Goal: Find specific page/section: Find specific page/section

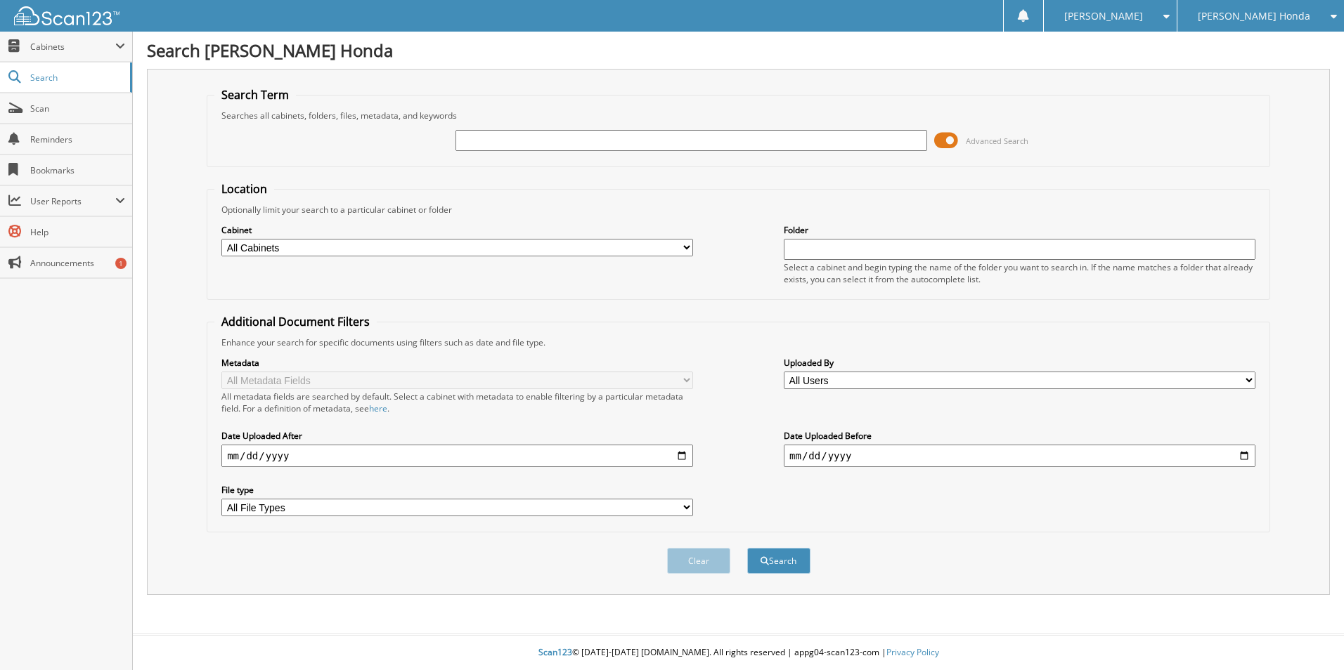
click at [486, 137] on input "text" at bounding box center [691, 140] width 472 height 21
type input "354042"
click at [747, 548] on button "Search" at bounding box center [778, 561] width 63 height 26
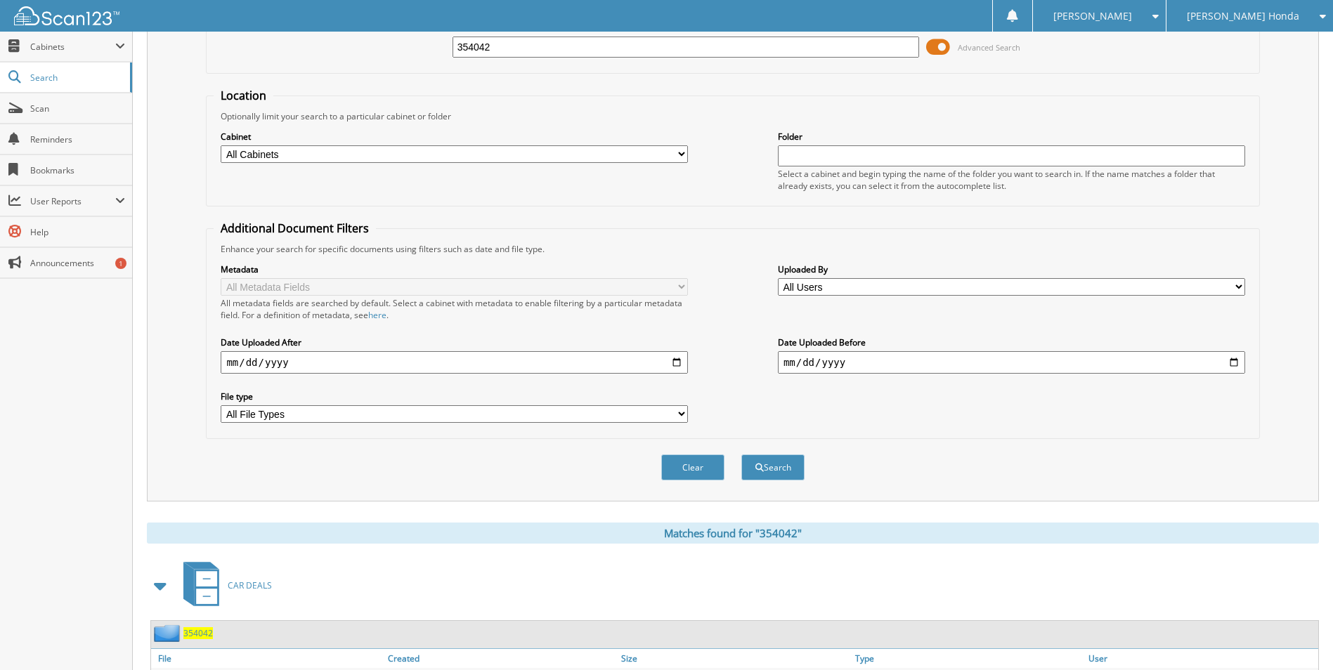
scroll to position [351, 0]
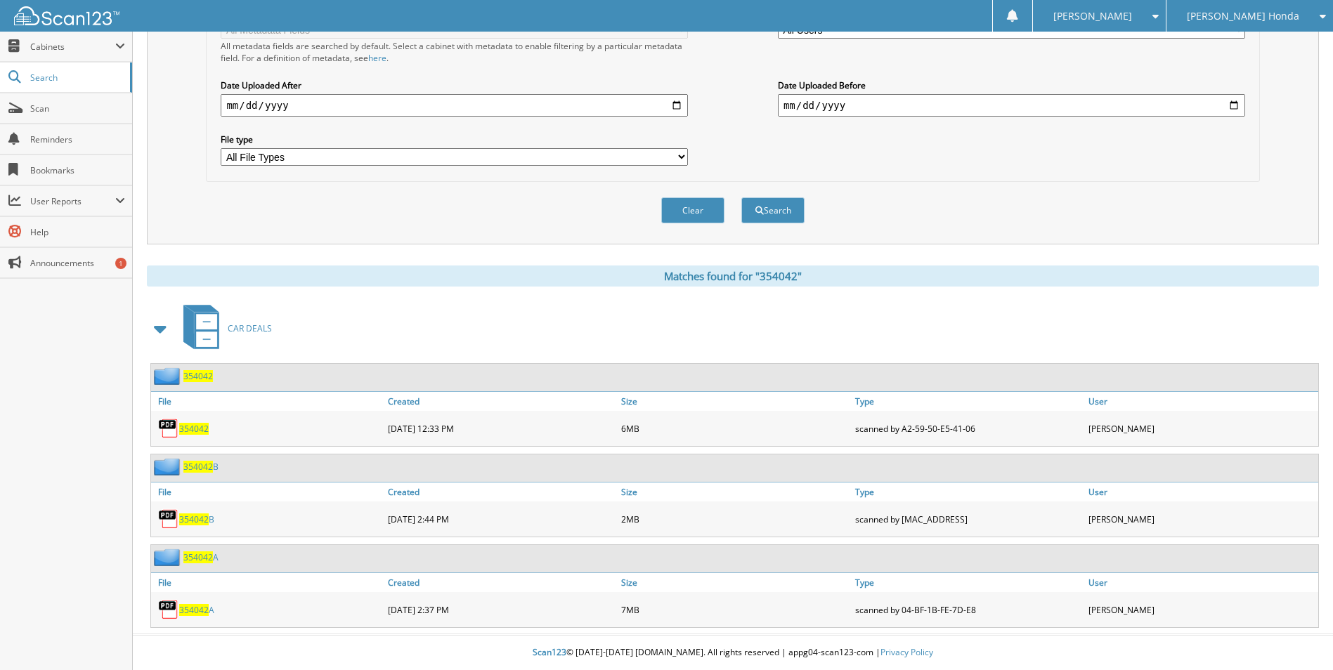
click at [194, 428] on span "354042" at bounding box center [194, 429] width 30 height 12
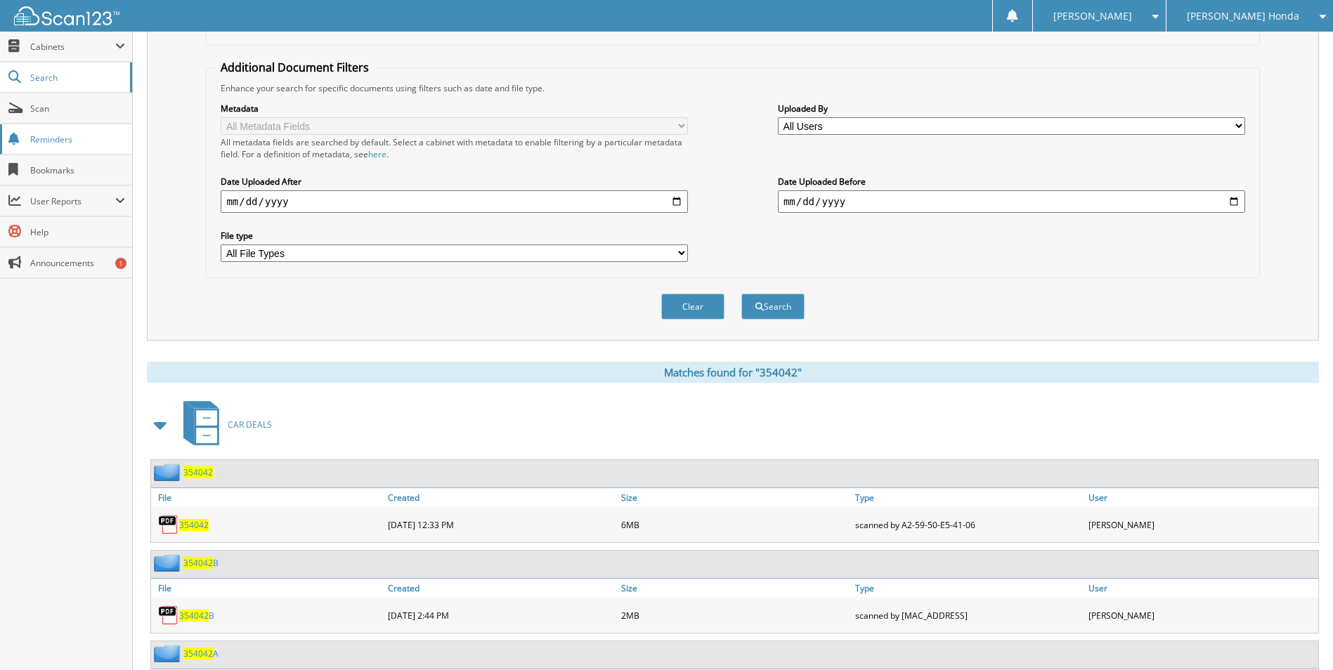
scroll to position [0, 0]
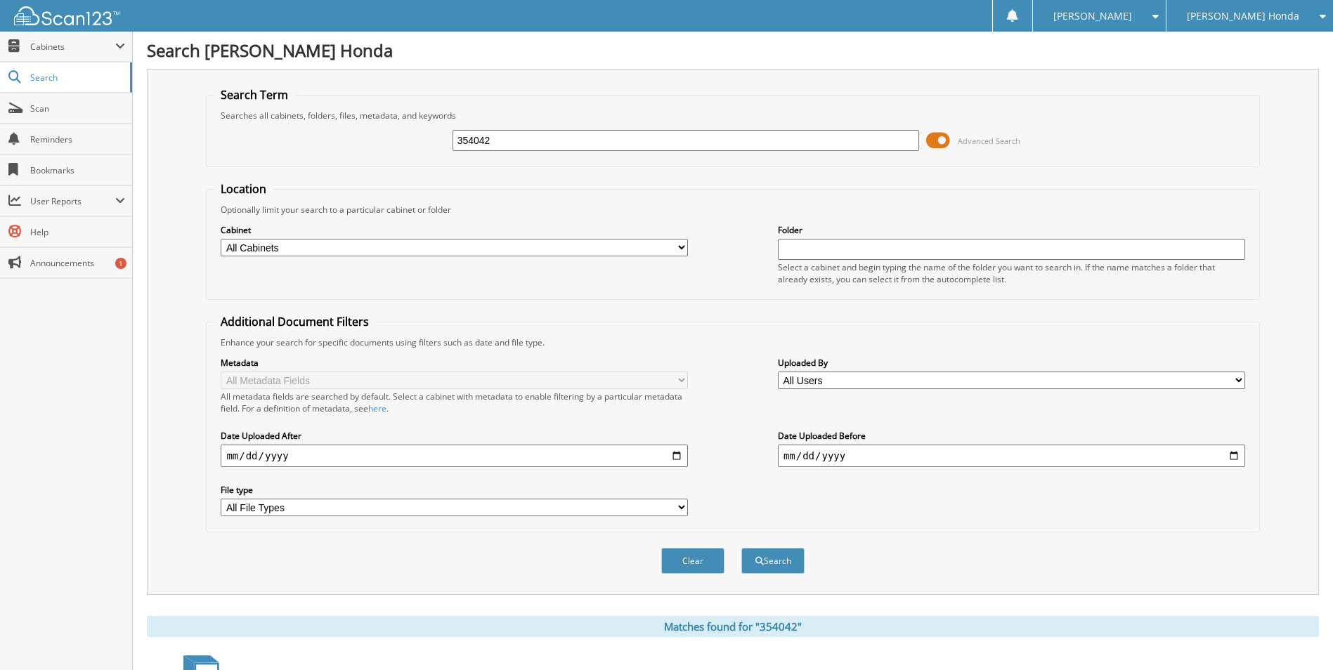
drag, startPoint x: 509, startPoint y: 139, endPoint x: 271, endPoint y: 147, distance: 238.3
click at [271, 147] on div "354042 Advanced Search" at bounding box center [733, 141] width 1038 height 38
type input "354328"
click at [775, 561] on button "Search" at bounding box center [772, 561] width 63 height 26
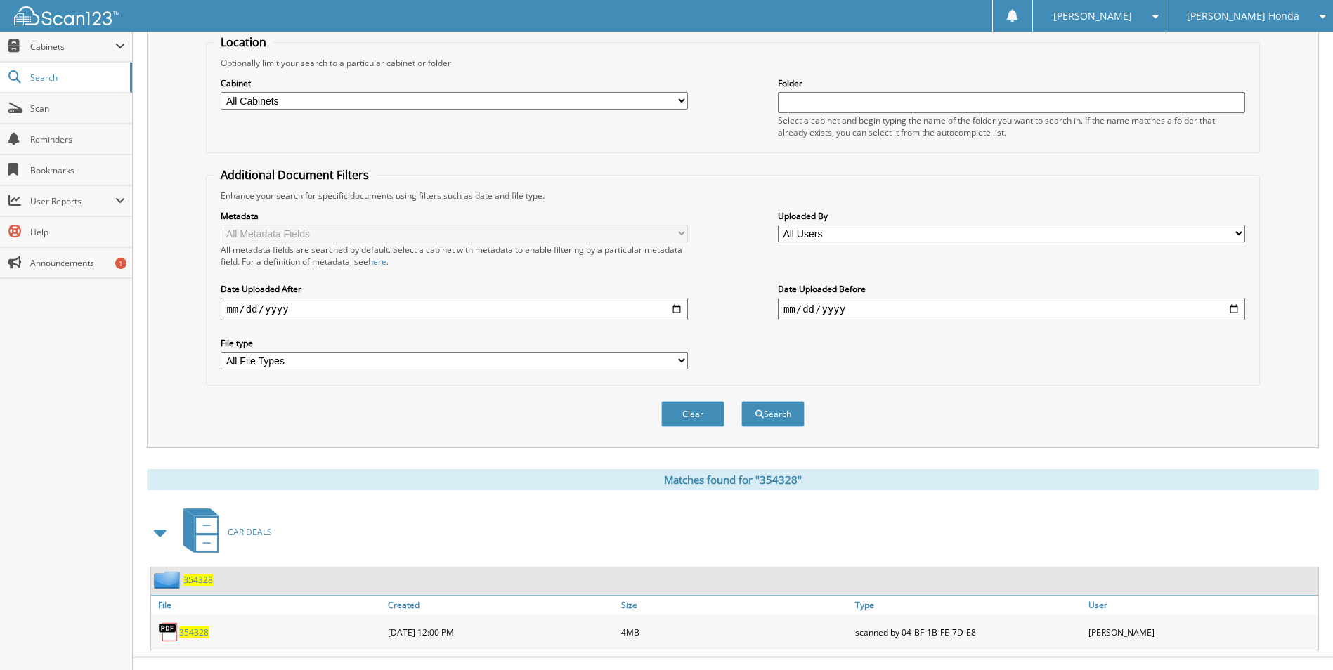
scroll to position [170, 0]
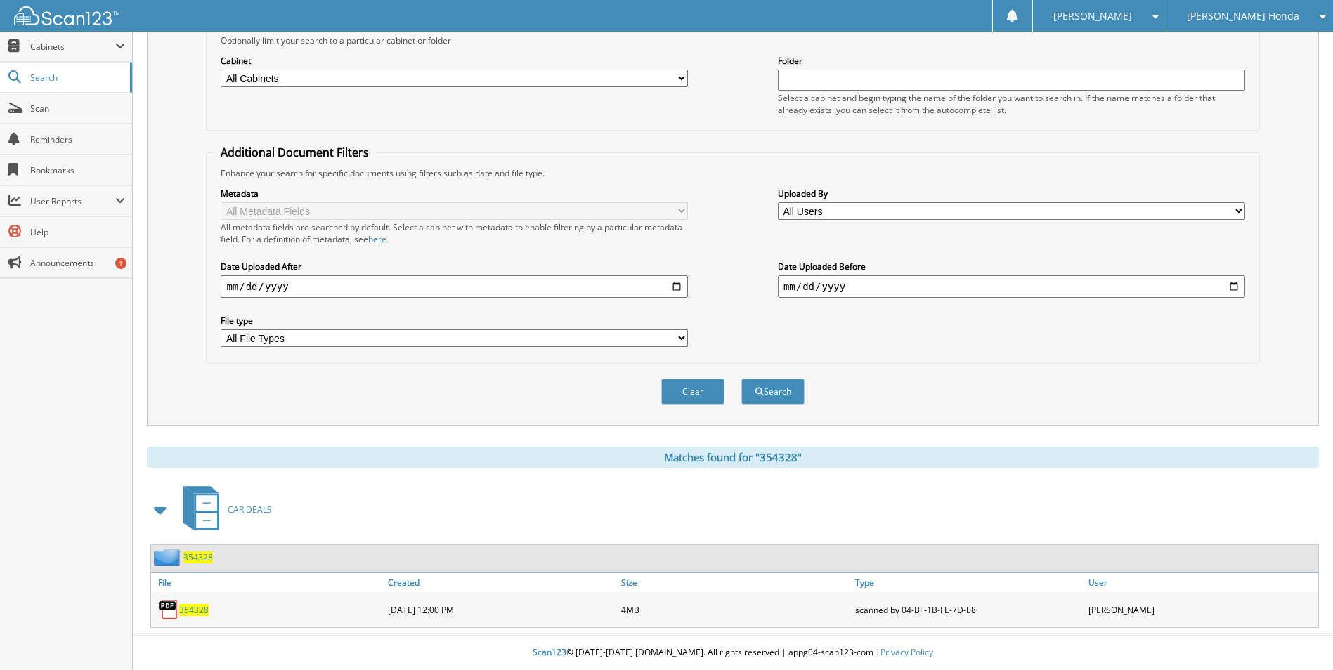
click at [194, 611] on span "354328" at bounding box center [194, 610] width 30 height 12
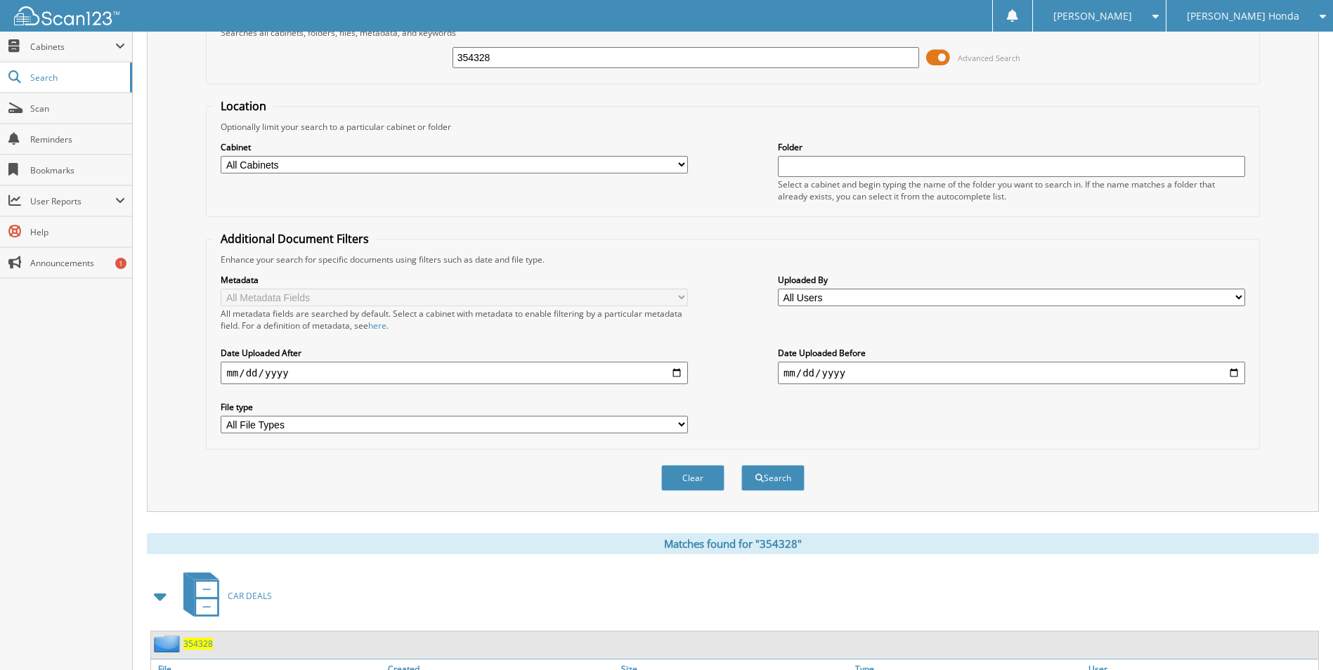
scroll to position [0, 0]
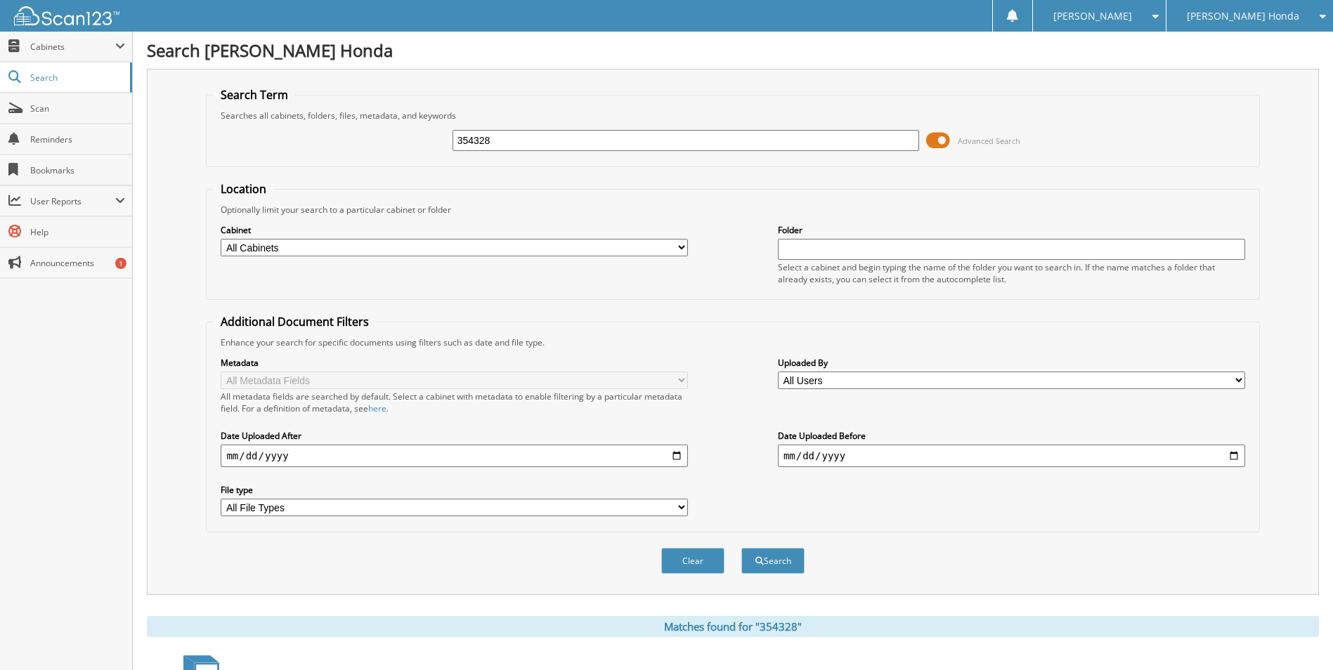
drag, startPoint x: 533, startPoint y: 141, endPoint x: 362, endPoint y: 132, distance: 171.0
click at [386, 142] on div "354328 Advanced Search" at bounding box center [733, 141] width 1038 height 38
type input "398768"
click at [777, 559] on button "Search" at bounding box center [772, 561] width 63 height 26
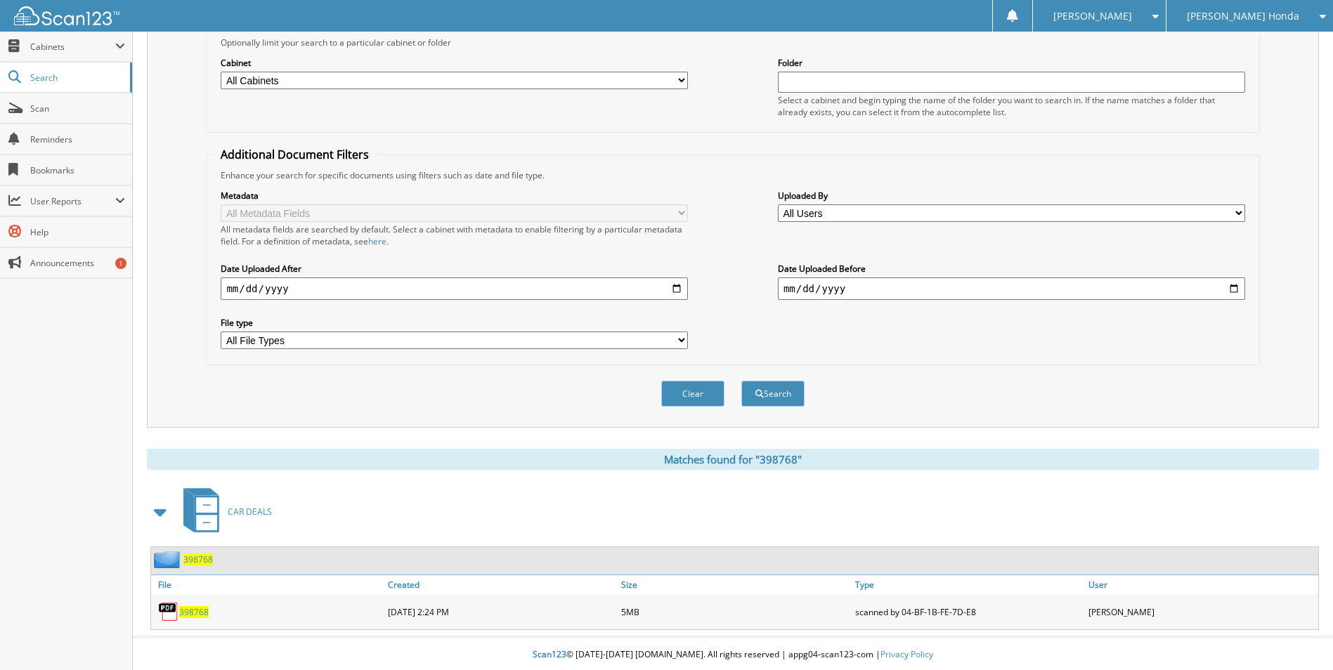
scroll to position [170, 0]
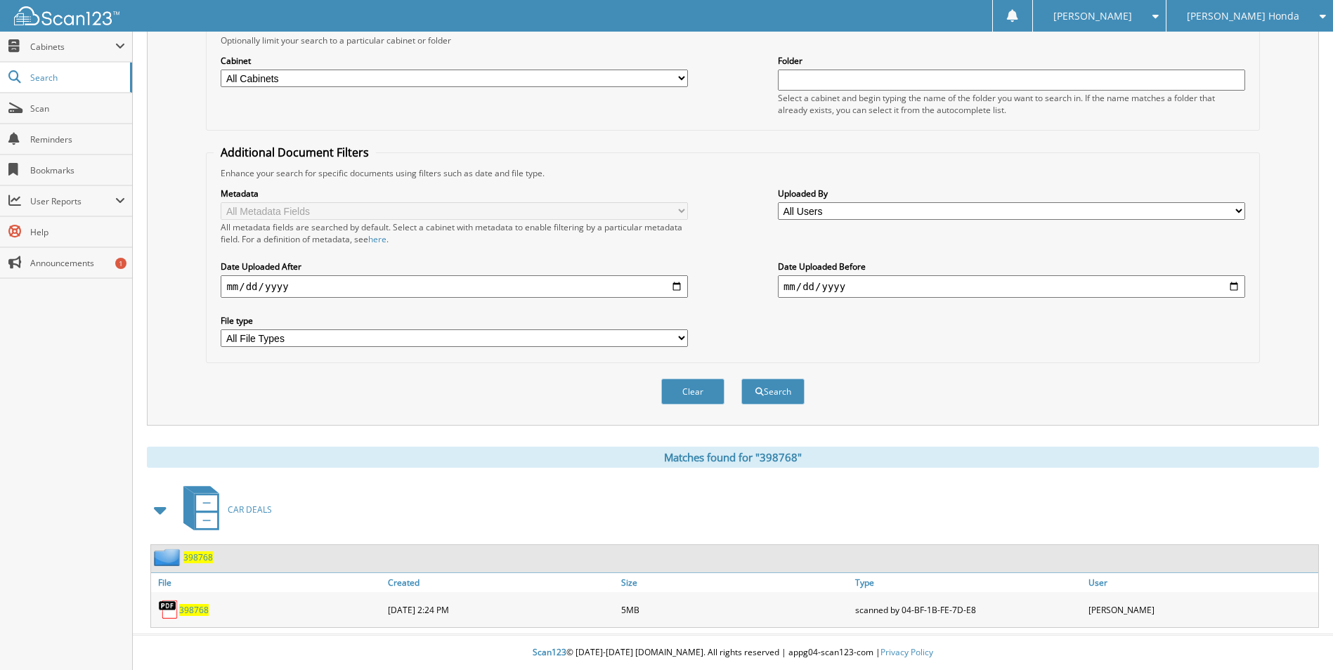
click at [196, 610] on span "398768" at bounding box center [194, 610] width 30 height 12
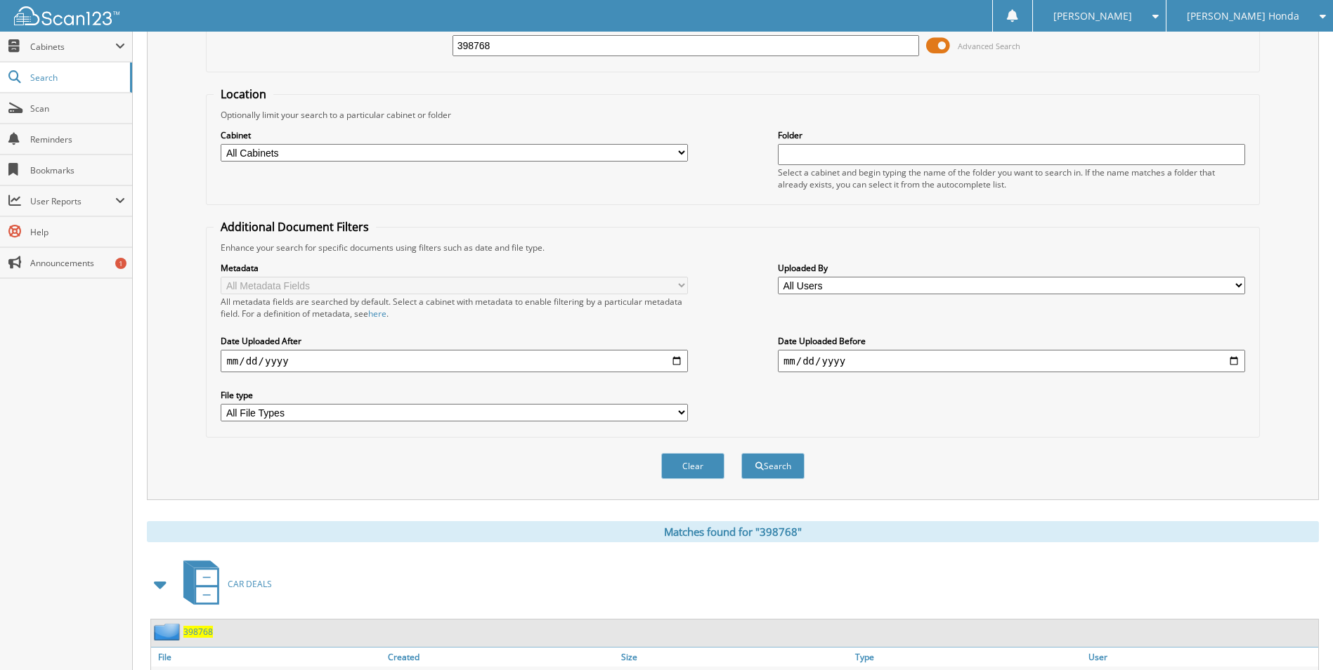
scroll to position [0, 0]
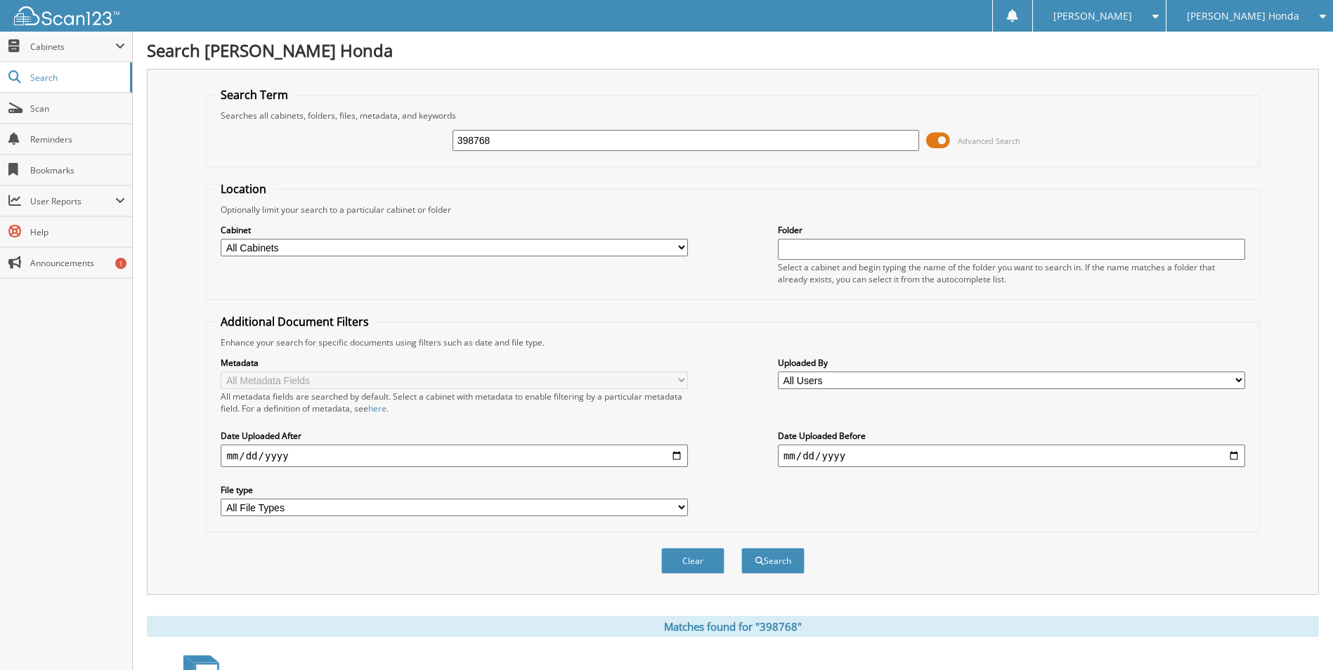
drag, startPoint x: 519, startPoint y: 137, endPoint x: 304, endPoint y: 140, distance: 215.8
click at [304, 140] on div "398768 Advanced Search" at bounding box center [733, 141] width 1038 height 38
type input "398793"
click at [741, 548] on button "Search" at bounding box center [772, 561] width 63 height 26
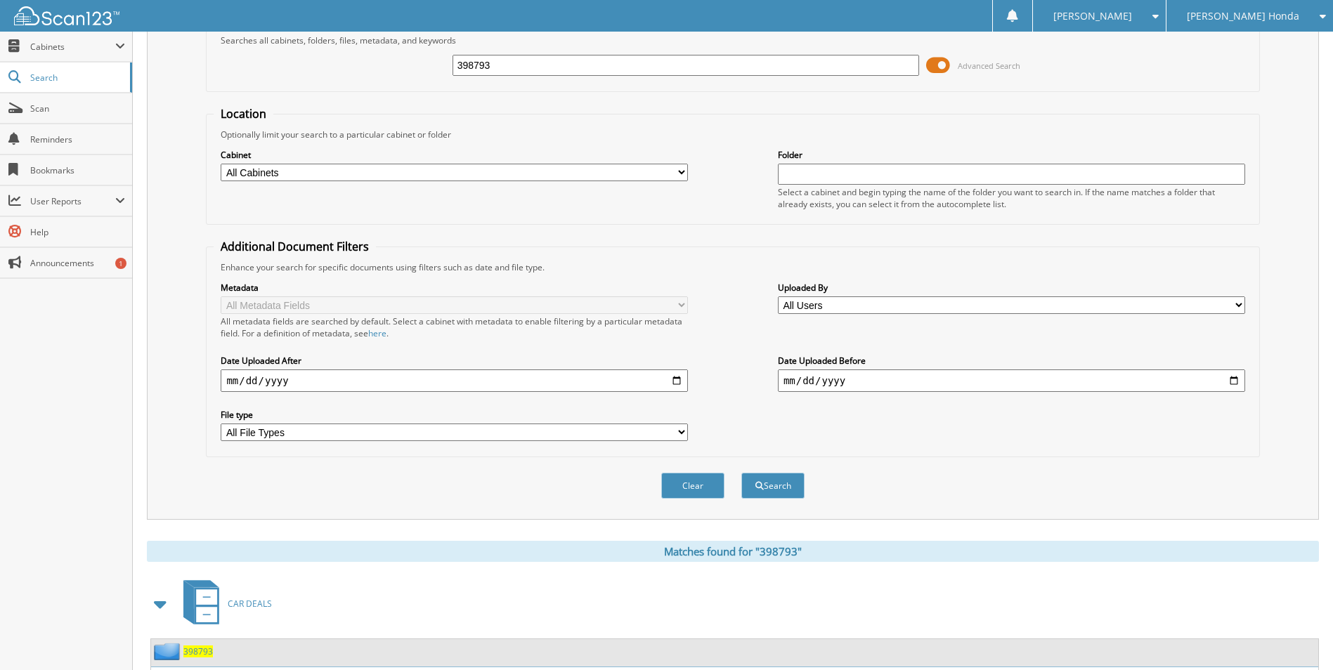
scroll to position [205, 0]
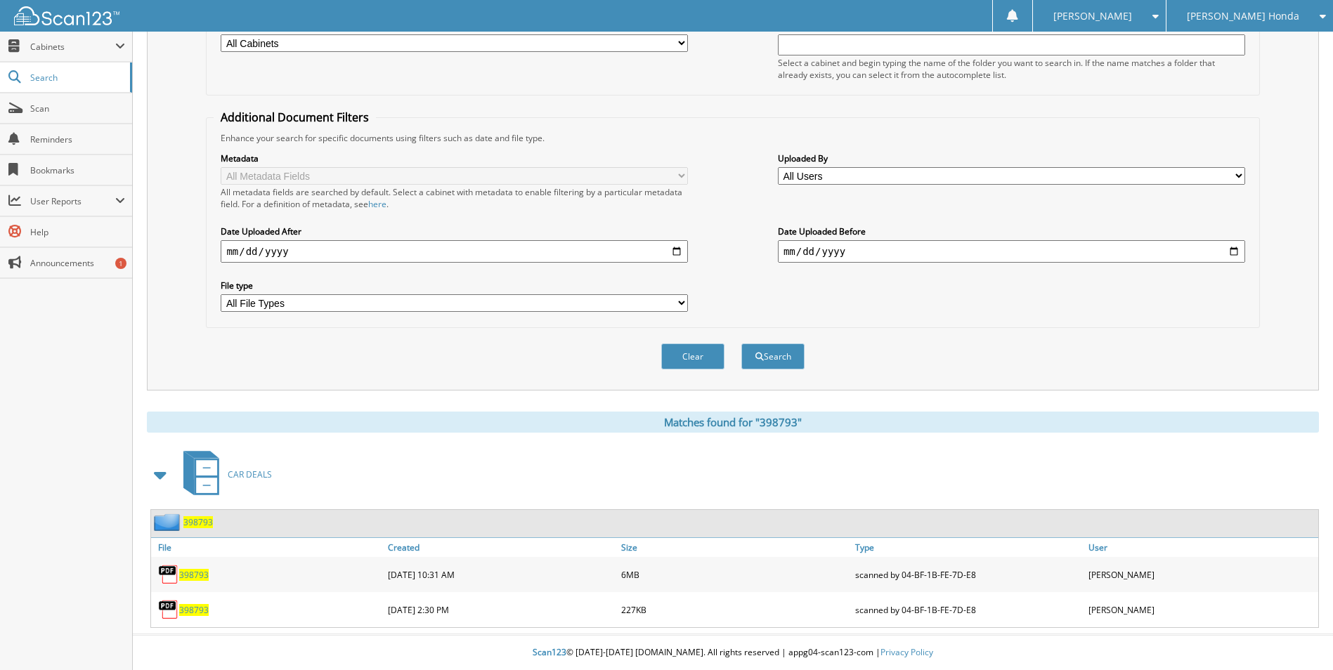
click at [197, 577] on span "398793" at bounding box center [194, 575] width 30 height 12
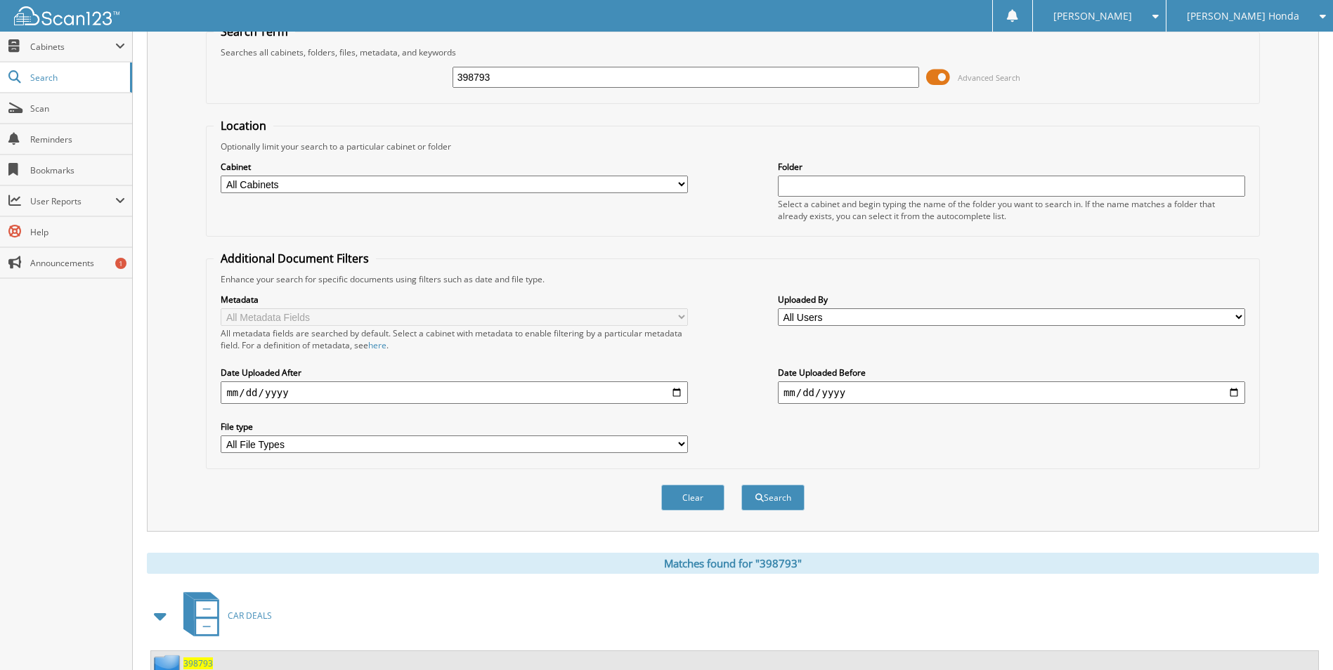
scroll to position [0, 0]
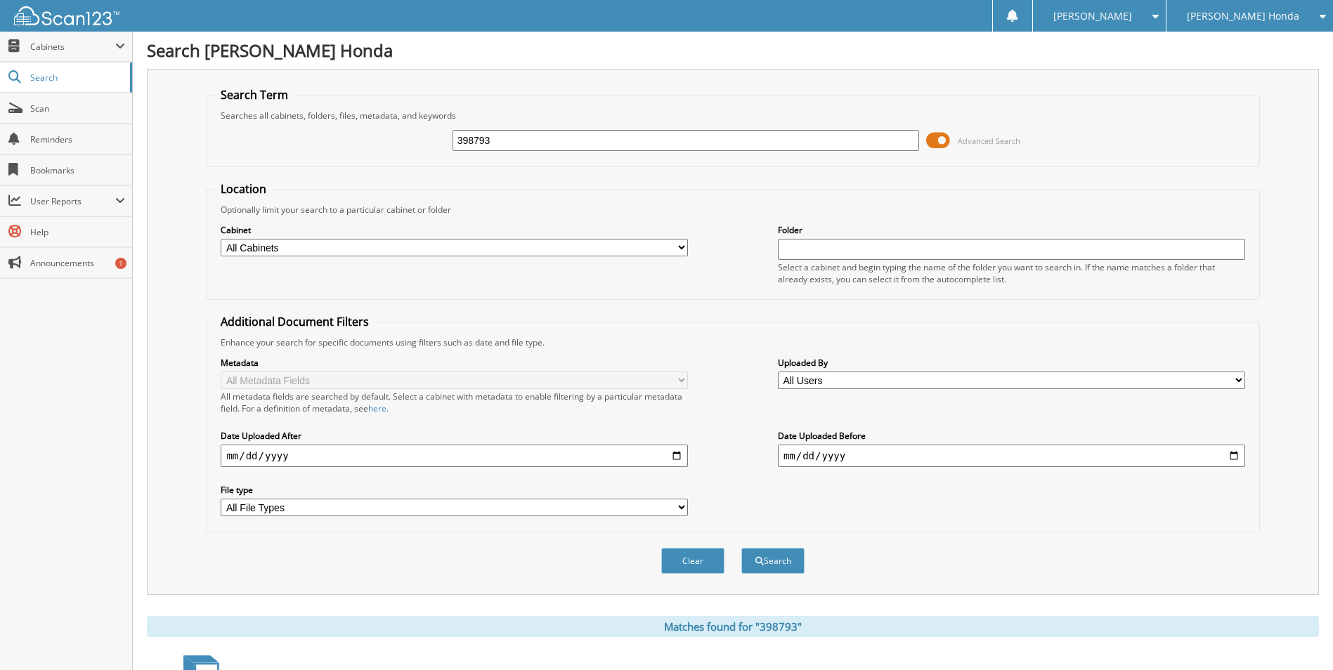
drag, startPoint x: 538, startPoint y: 137, endPoint x: 347, endPoint y: 156, distance: 191.4
click at [347, 156] on div "398793 Advanced Search" at bounding box center [733, 141] width 1038 height 38
type input "398808"
click at [741, 548] on button "Search" at bounding box center [772, 561] width 63 height 26
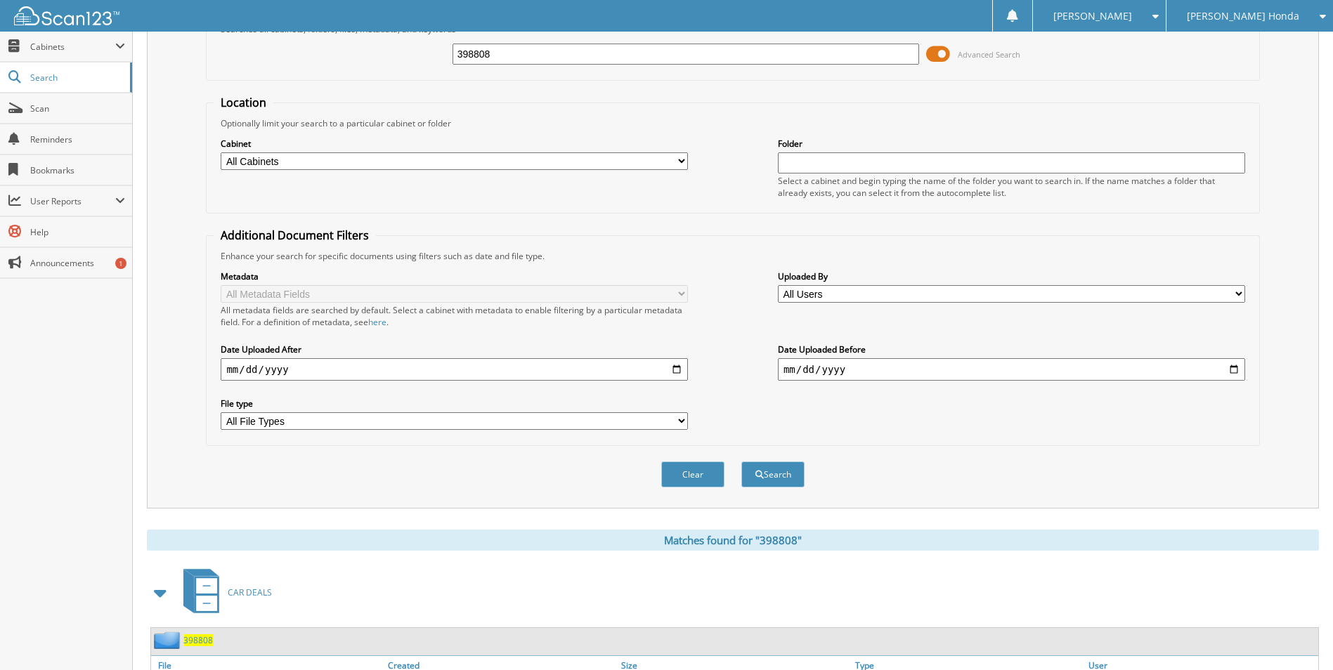
scroll to position [170, 0]
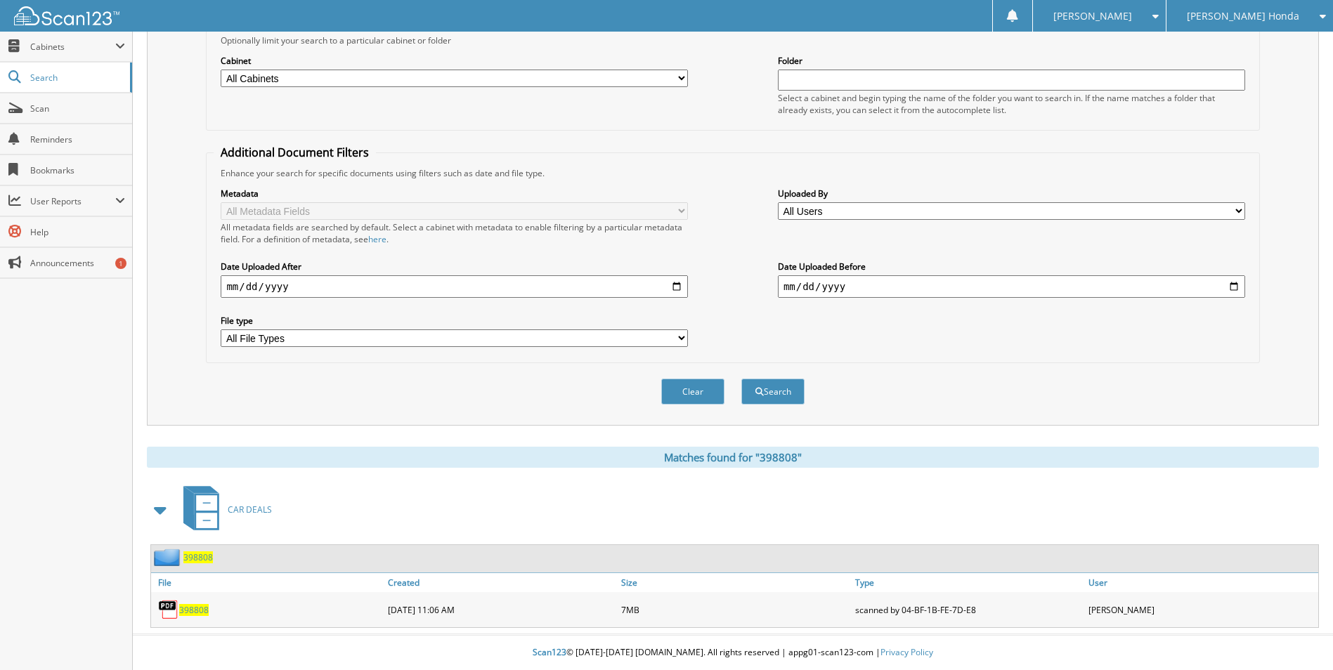
click at [185, 609] on span "398808" at bounding box center [194, 610] width 30 height 12
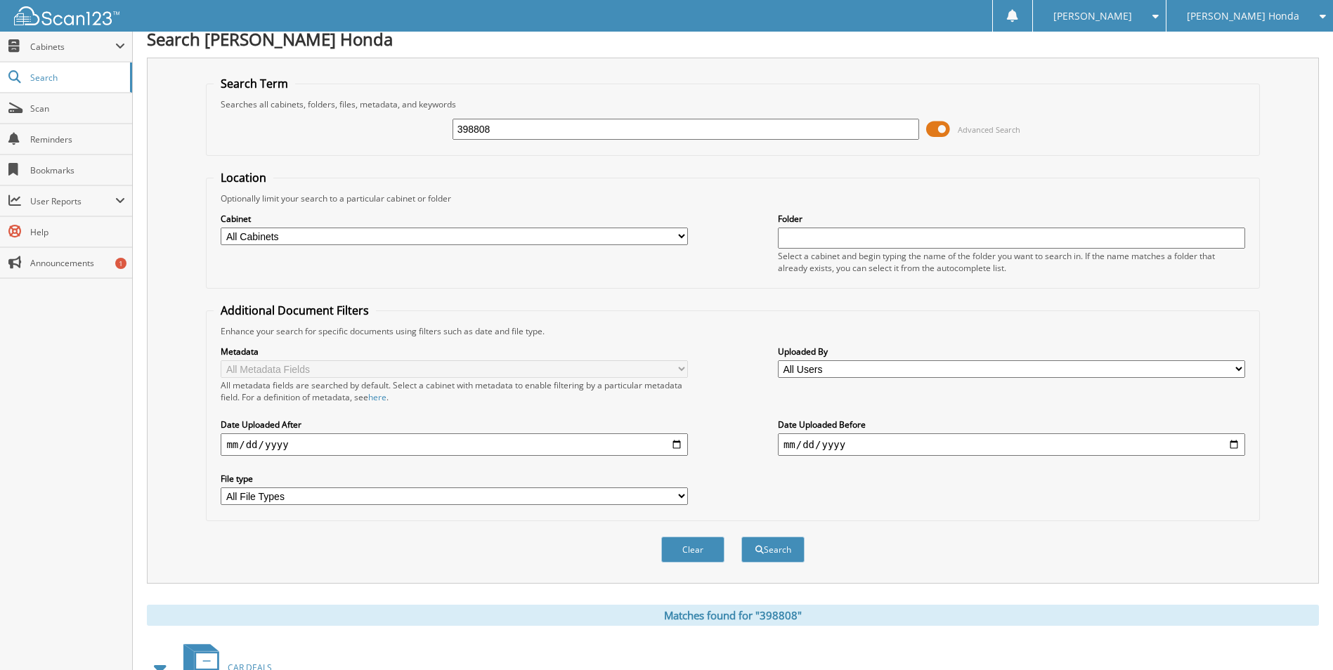
scroll to position [0, 0]
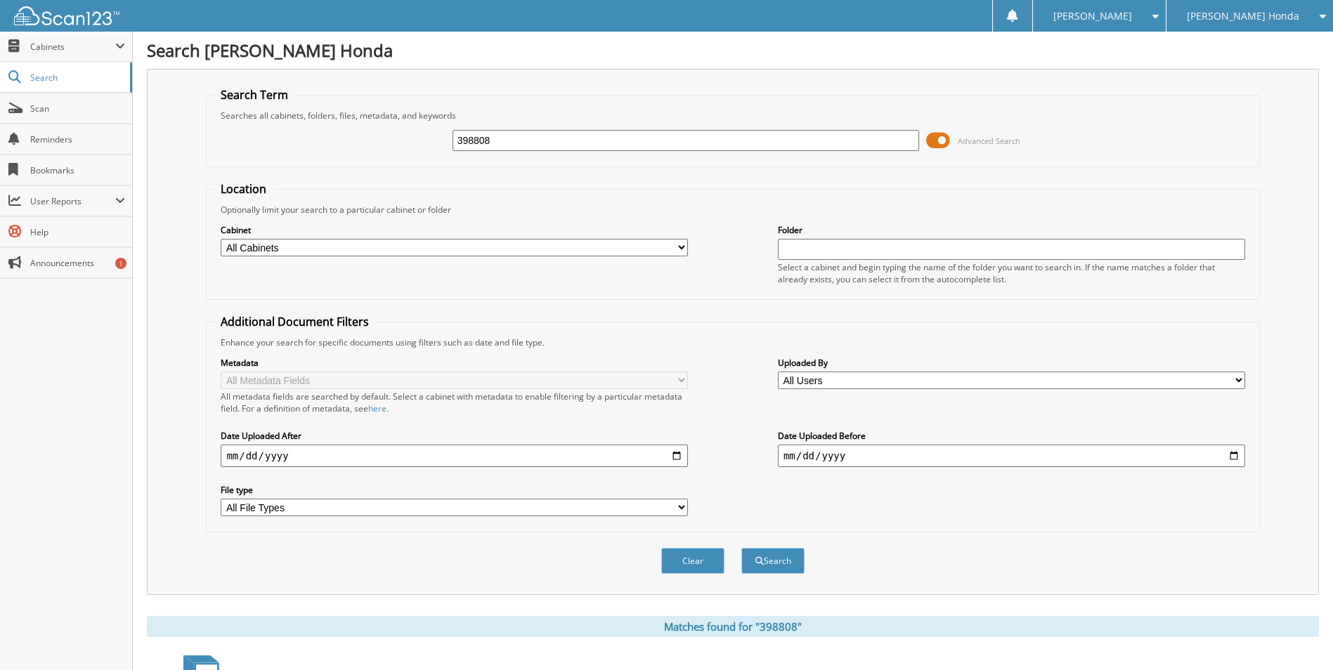
drag, startPoint x: 538, startPoint y: 139, endPoint x: 305, endPoint y: 144, distance: 232.7
click at [306, 143] on div "398808 Advanced Search" at bounding box center [733, 141] width 1038 height 38
type input "398809"
click at [741, 548] on button "Search" at bounding box center [772, 561] width 63 height 26
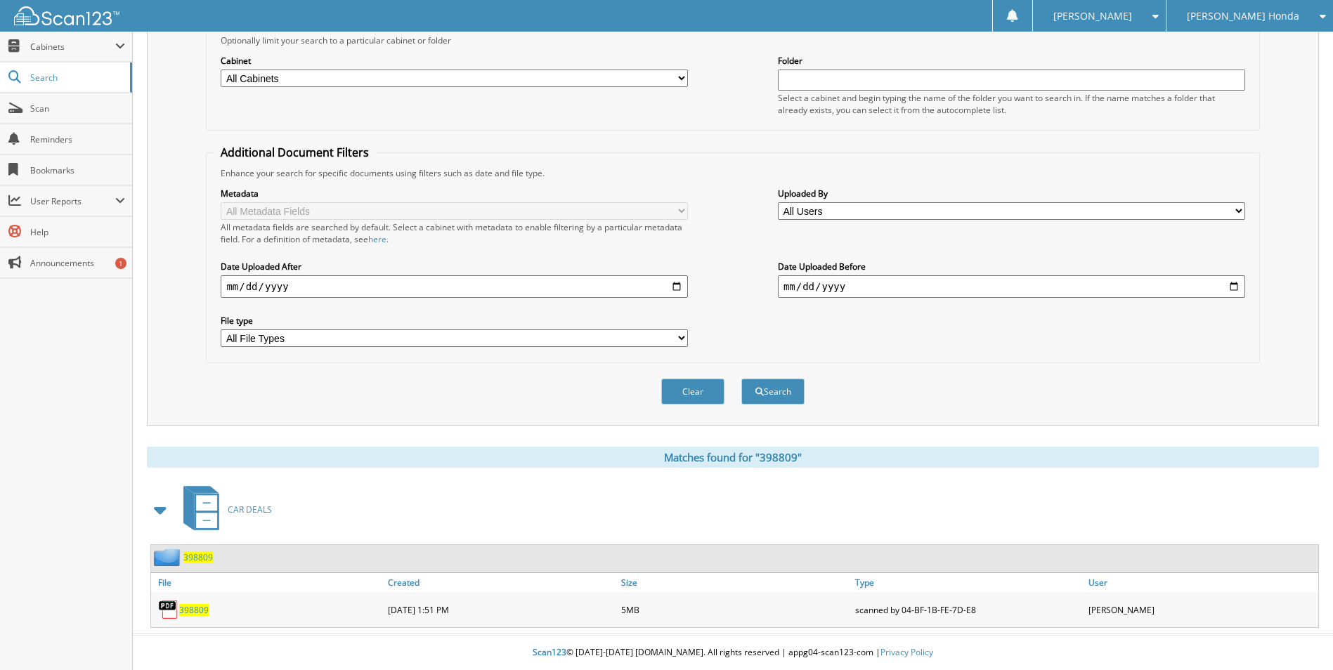
click at [202, 611] on span "398809" at bounding box center [194, 610] width 30 height 12
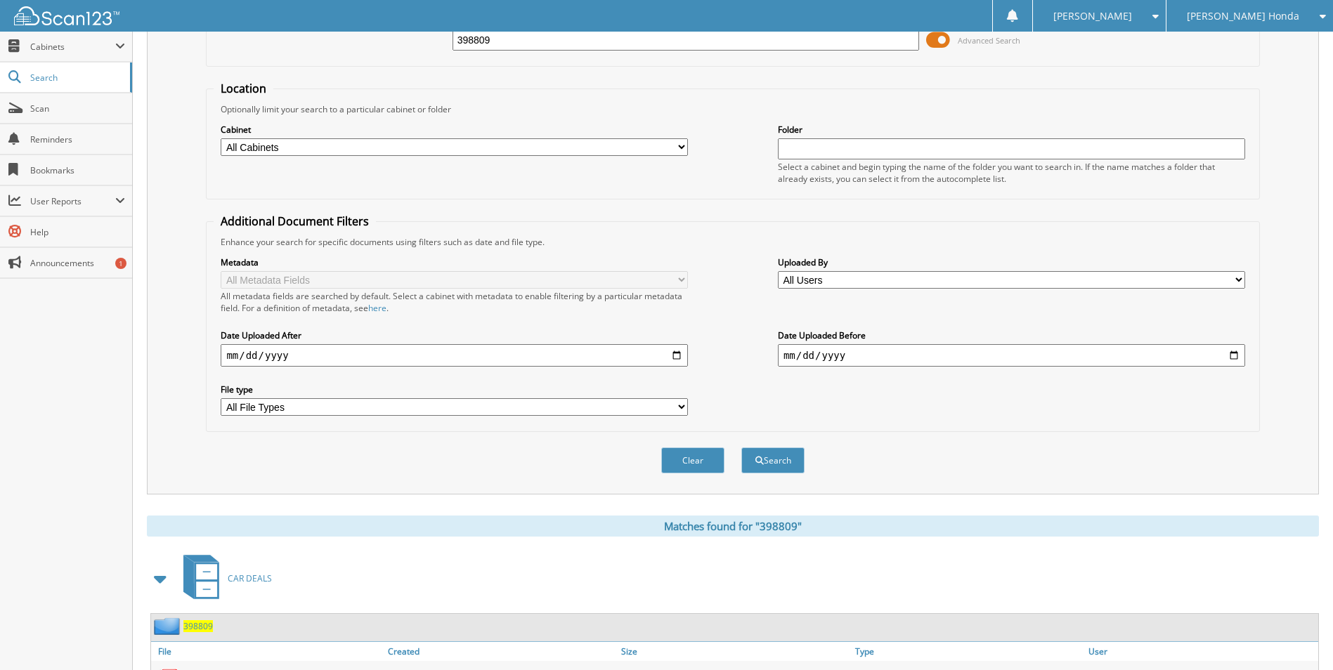
scroll to position [0, 0]
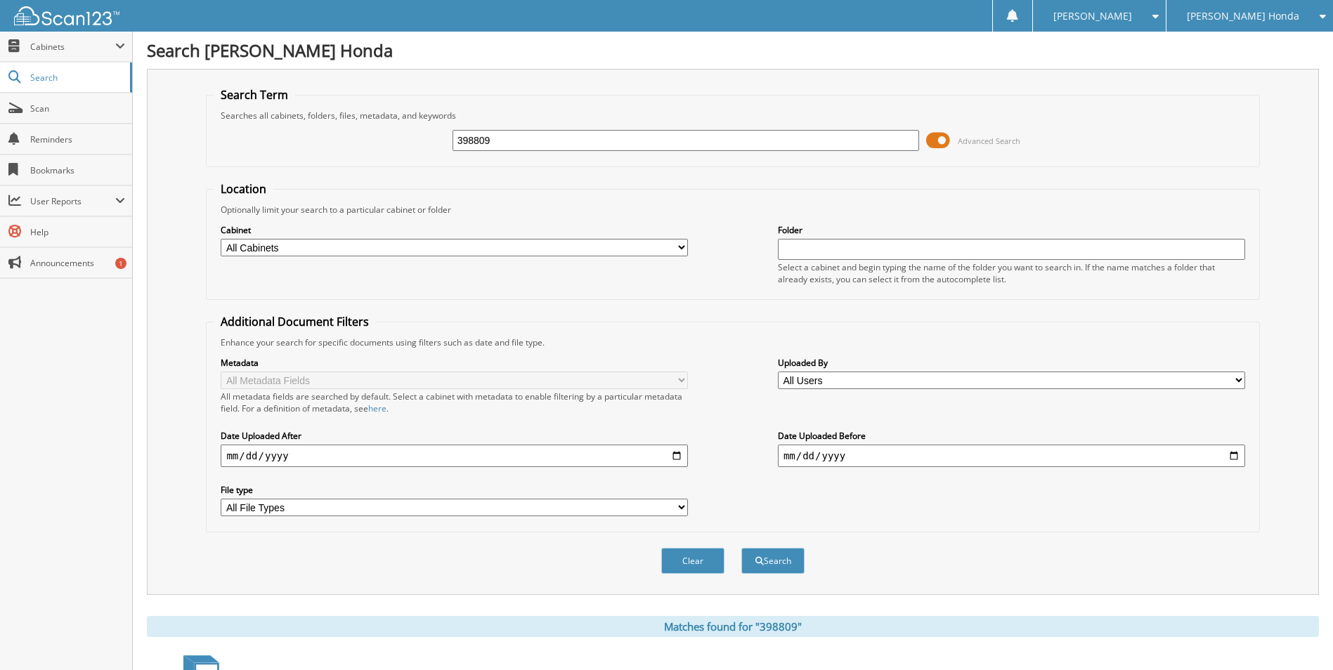
drag, startPoint x: 515, startPoint y: 140, endPoint x: 342, endPoint y: 138, distance: 173.6
click at [342, 138] on div "398809 Advanced Search" at bounding box center [733, 141] width 1038 height 38
type input "398816"
click at [741, 548] on button "Search" at bounding box center [772, 561] width 63 height 26
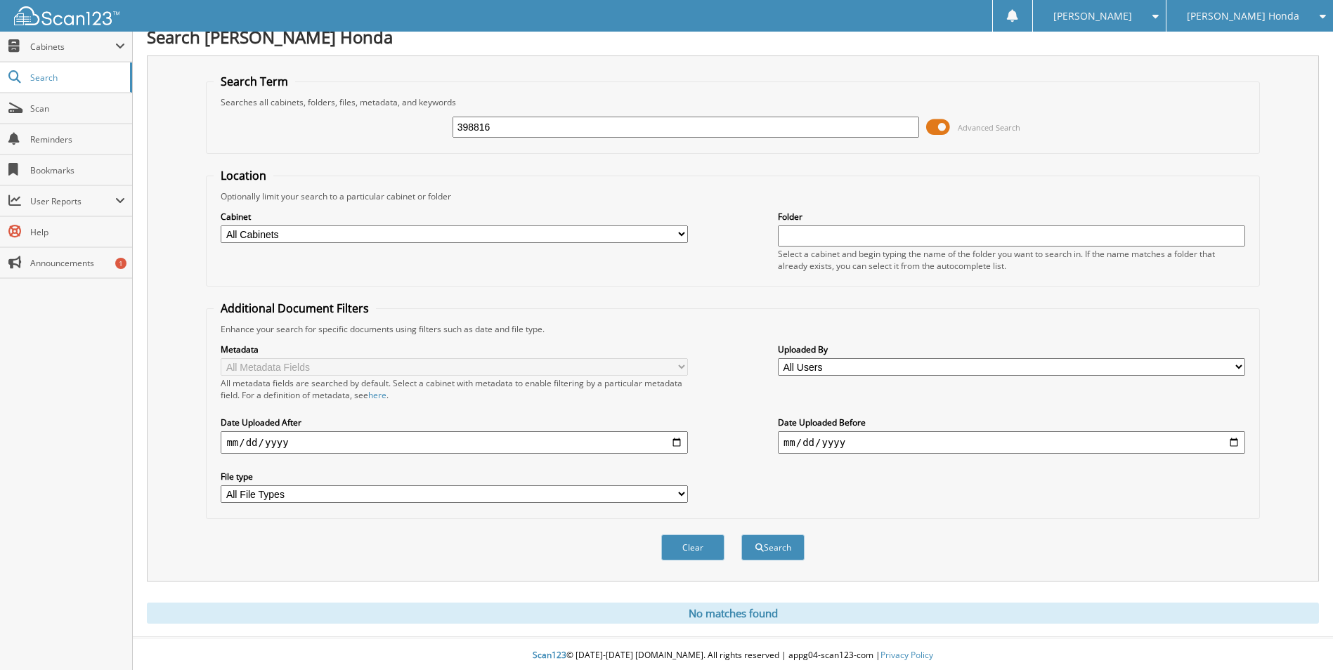
scroll to position [17, 0]
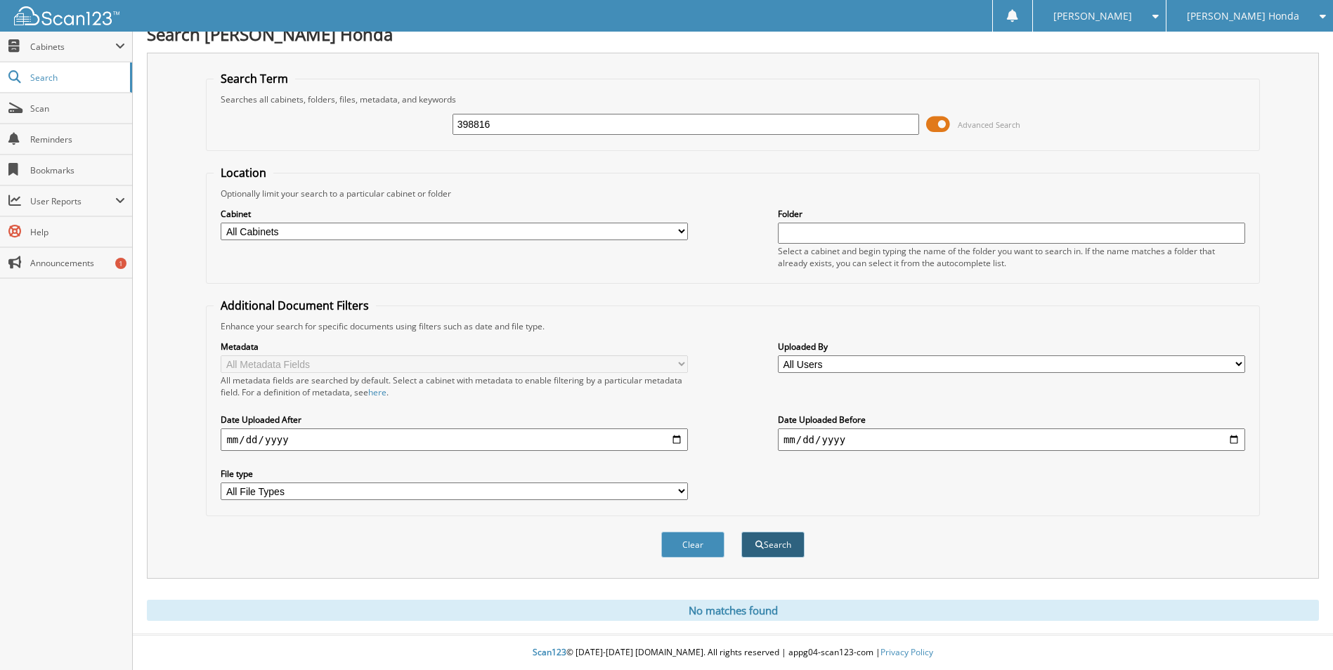
click at [788, 545] on button "Search" at bounding box center [772, 545] width 63 height 26
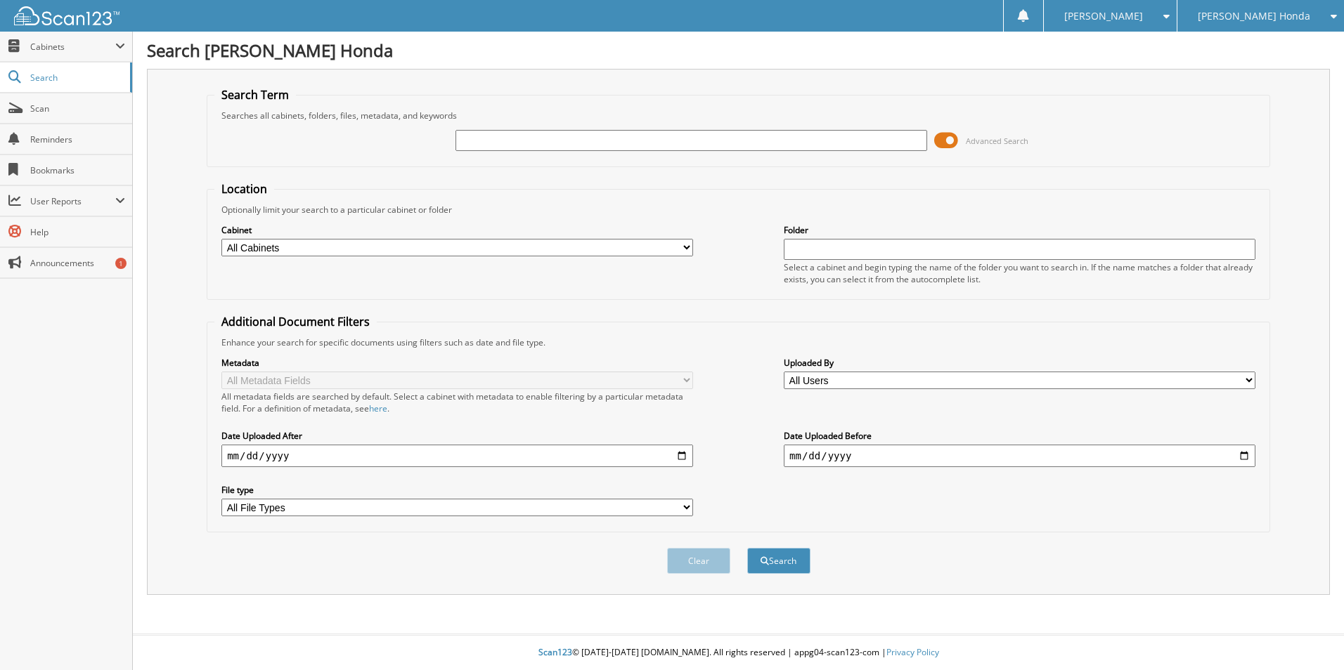
click at [599, 145] on input "text" at bounding box center [691, 140] width 472 height 21
type input "340720A"
click at [747, 548] on button "Search" at bounding box center [778, 561] width 63 height 26
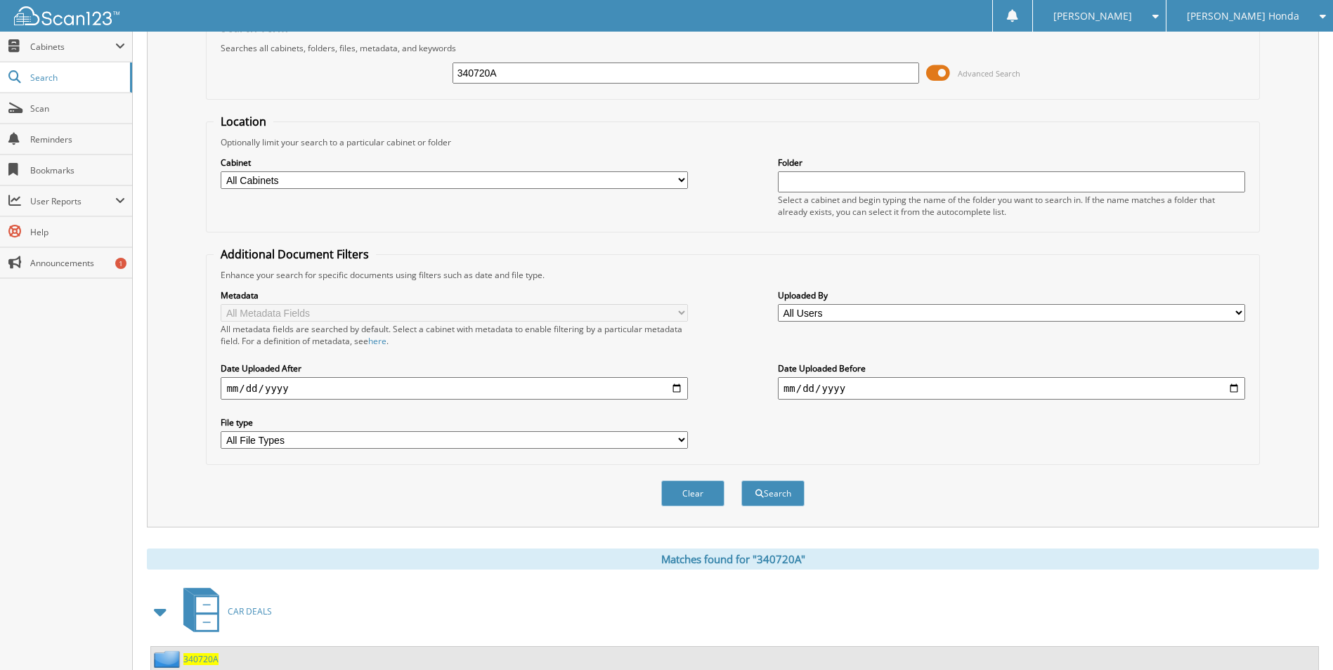
scroll to position [205, 0]
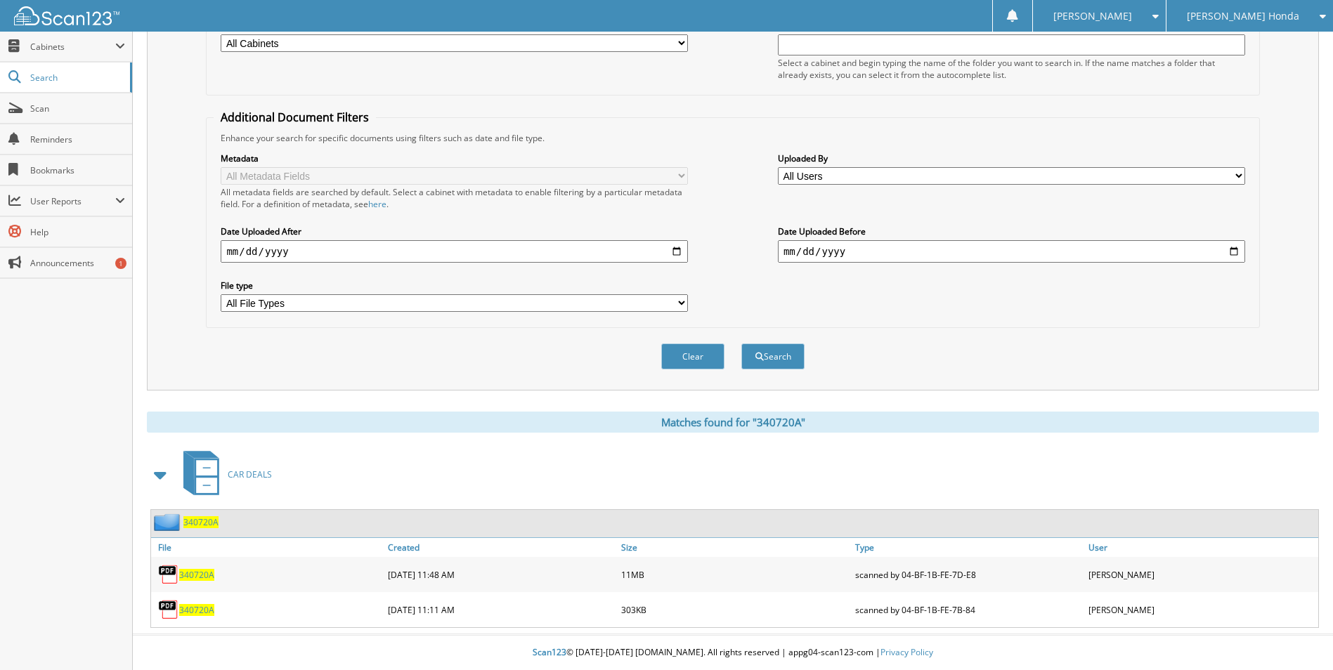
click at [199, 571] on span "340720A" at bounding box center [196, 575] width 35 height 12
click at [203, 576] on span "340720A" at bounding box center [196, 575] width 35 height 12
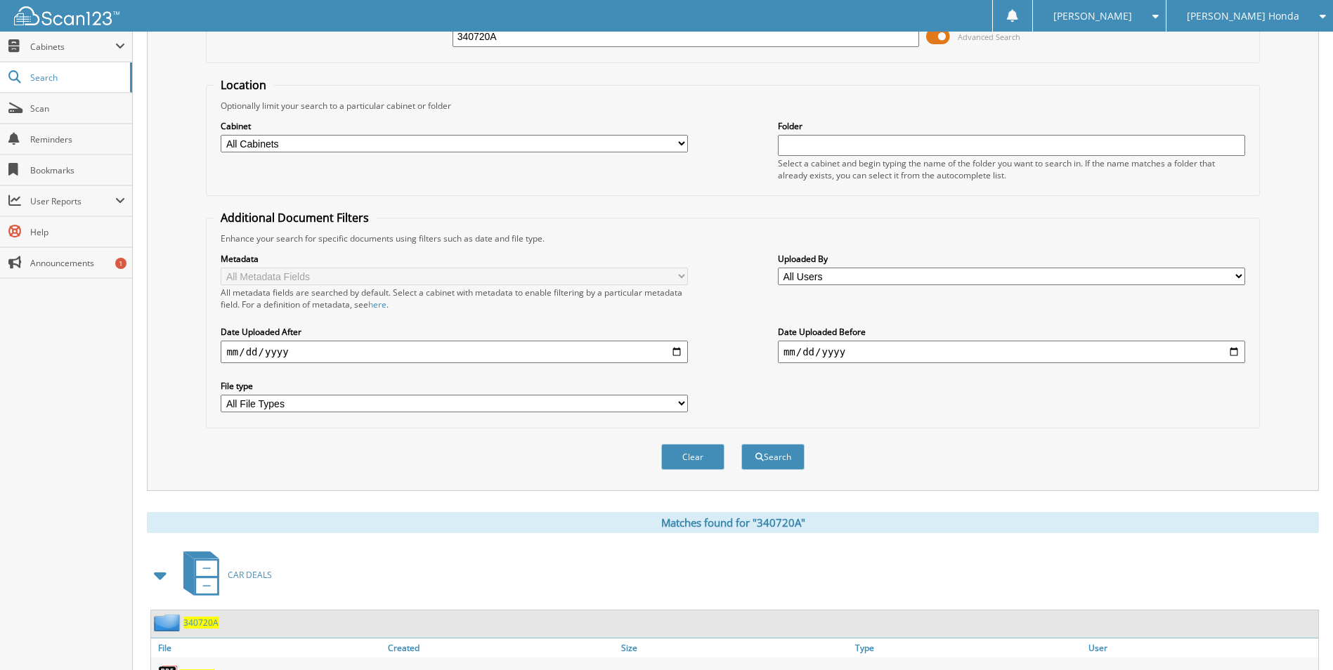
scroll to position [0, 0]
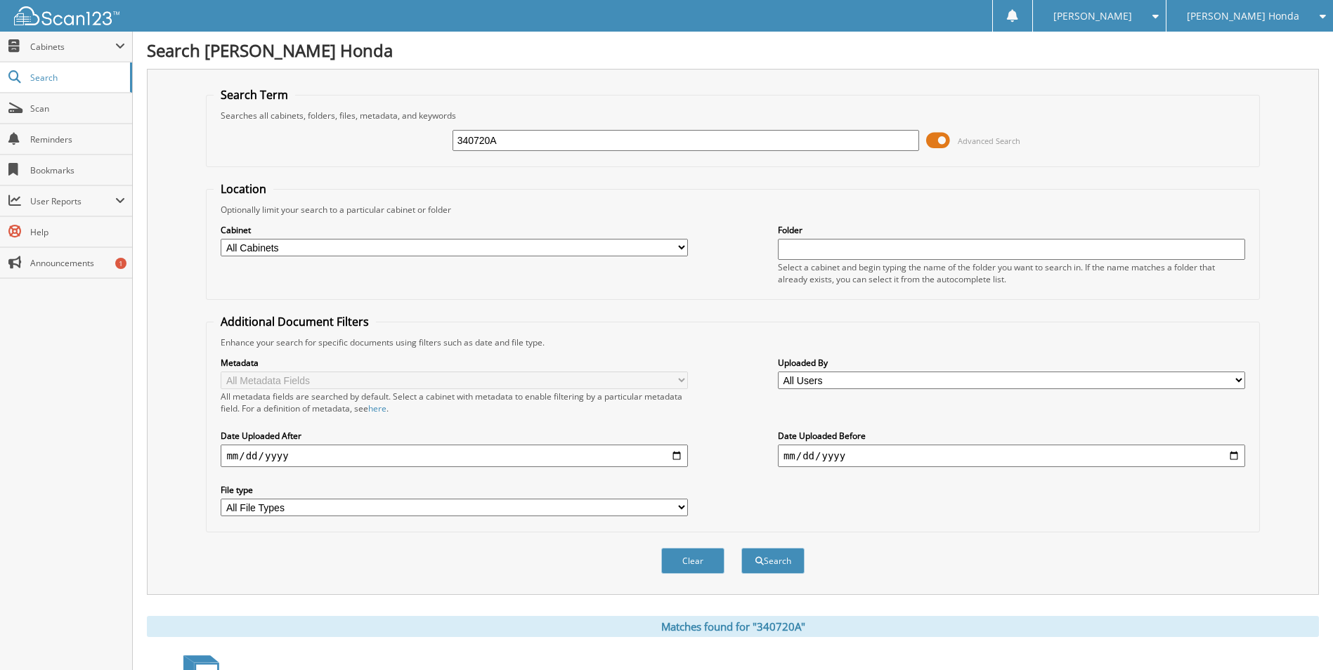
drag, startPoint x: 507, startPoint y: 143, endPoint x: 328, endPoint y: 146, distance: 179.2
click at [328, 146] on div "340720A Advanced Search" at bounding box center [733, 141] width 1038 height 38
type input "354142A"
click at [741, 548] on button "Search" at bounding box center [772, 561] width 63 height 26
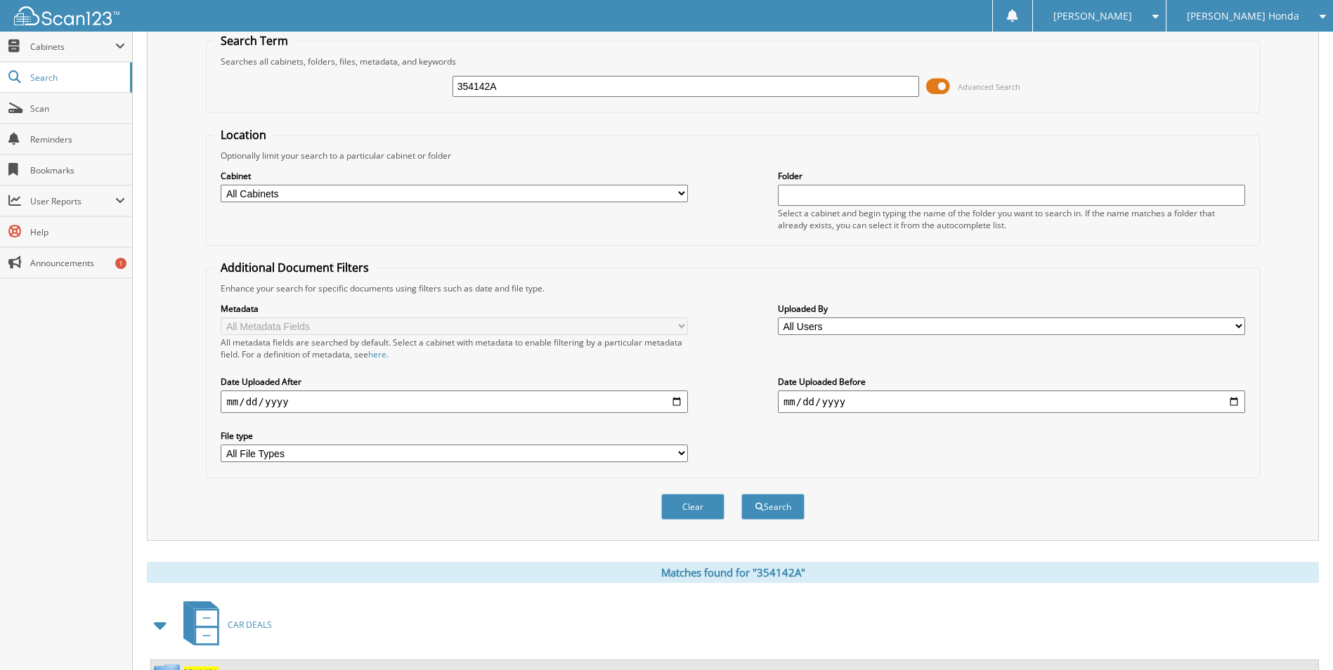
scroll to position [170, 0]
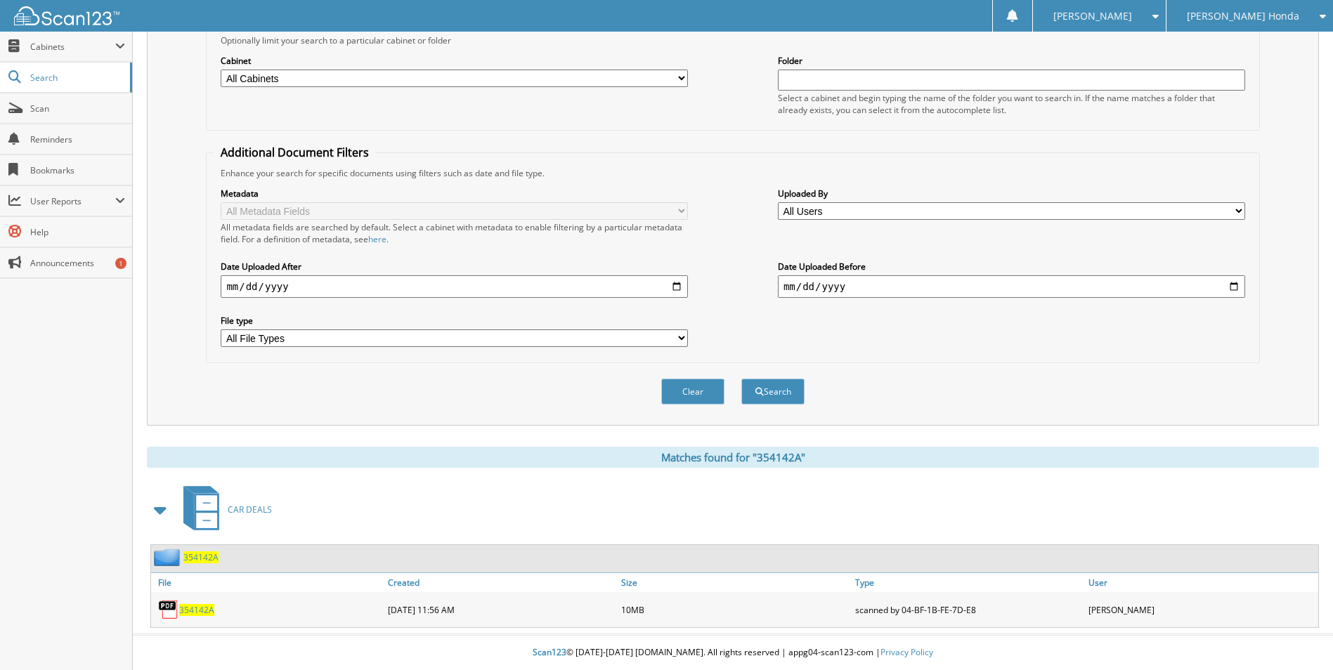
click at [211, 609] on span "354142A" at bounding box center [196, 610] width 35 height 12
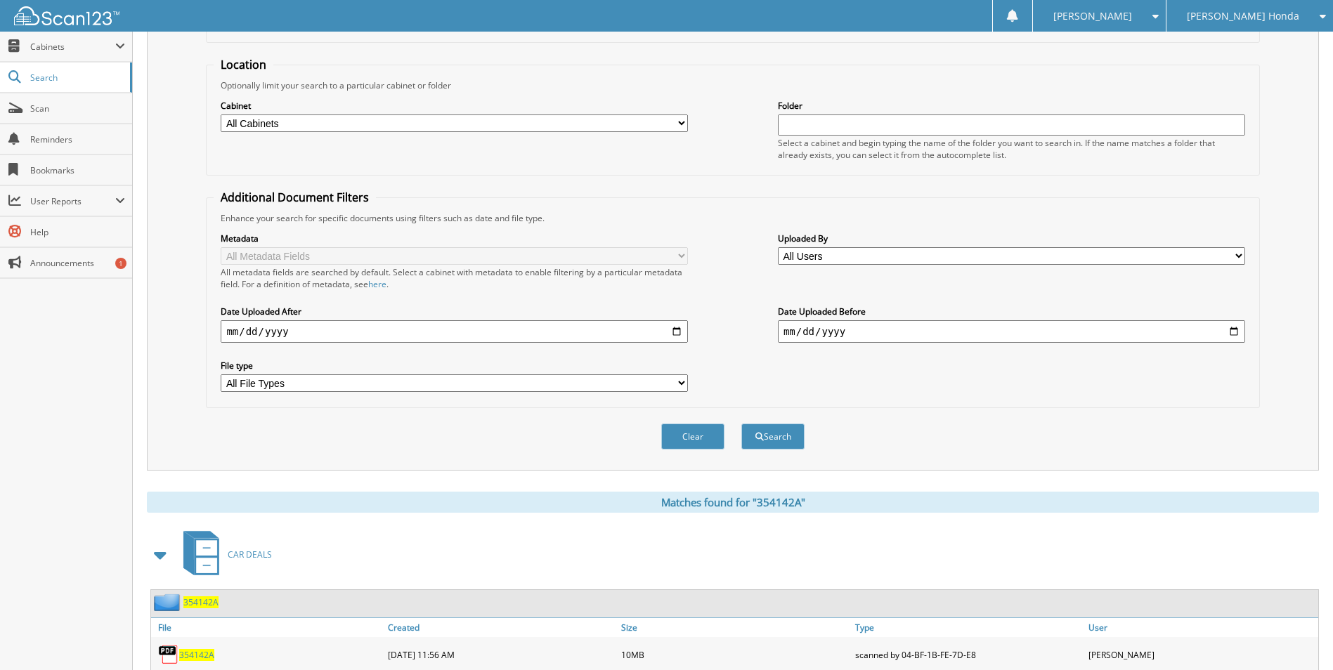
scroll to position [100, 0]
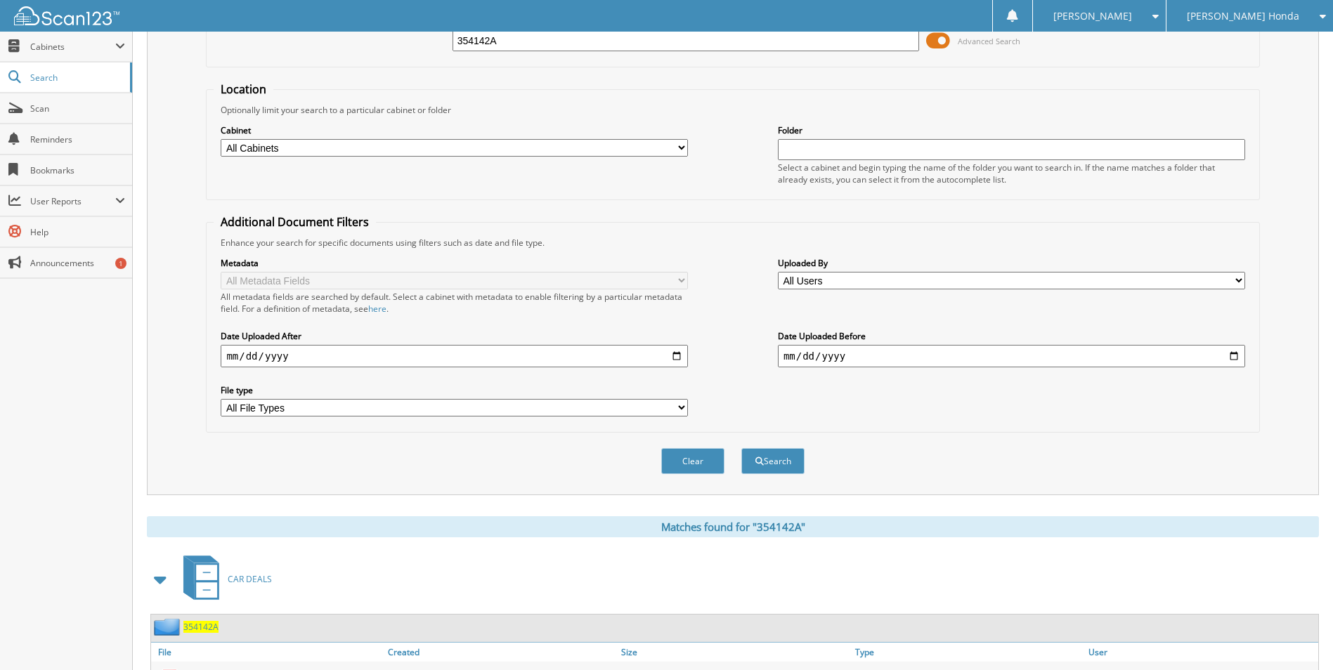
drag, startPoint x: 495, startPoint y: 50, endPoint x: 329, endPoint y: 53, distance: 166.6
click at [329, 53] on div "354142A Advanced Search" at bounding box center [733, 41] width 1038 height 38
type input "354237A"
click at [741, 448] on button "Search" at bounding box center [772, 461] width 63 height 26
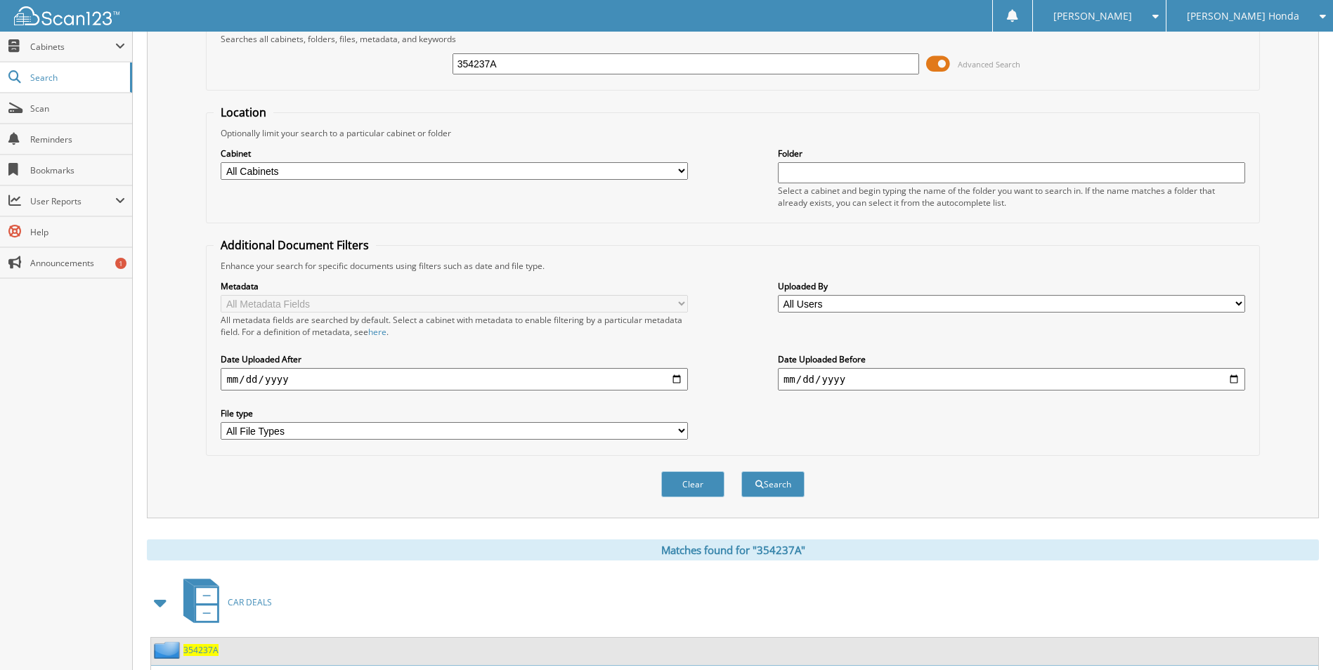
scroll to position [170, 0]
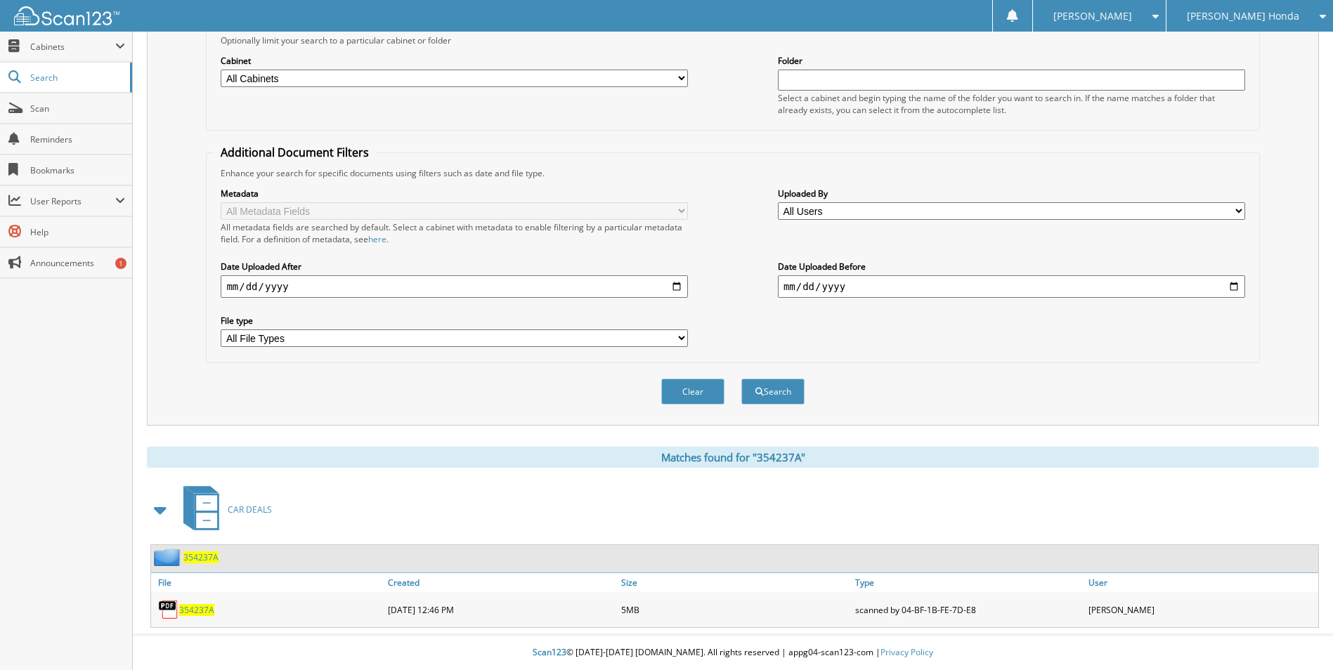
click at [190, 610] on span "354237A" at bounding box center [196, 610] width 35 height 12
